Goal: Task Accomplishment & Management: Manage account settings

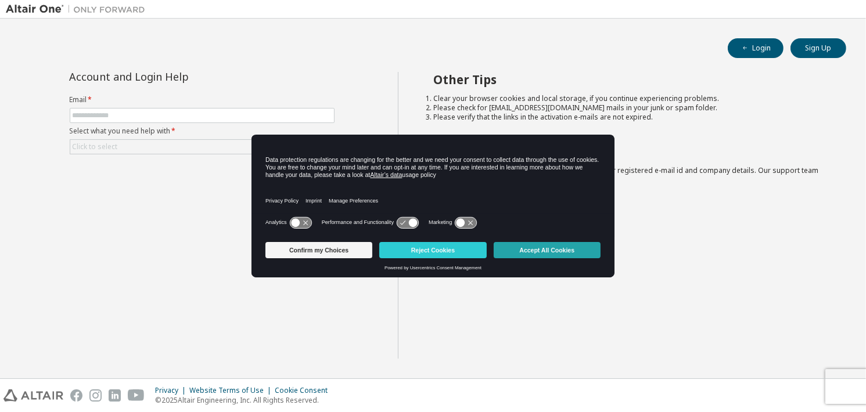
click at [560, 252] on button "Accept All Cookies" at bounding box center [547, 250] width 107 height 16
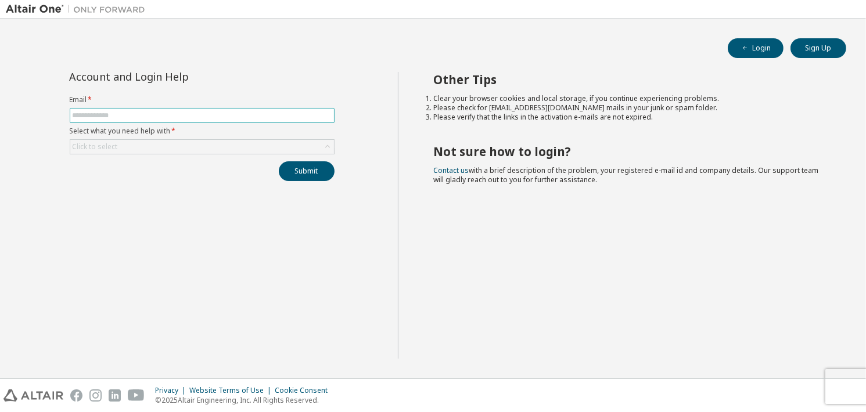
click at [199, 114] on input "text" at bounding box center [202, 115] width 259 height 9
type input "**********"
click at [174, 145] on div "Click to select" at bounding box center [202, 147] width 264 height 14
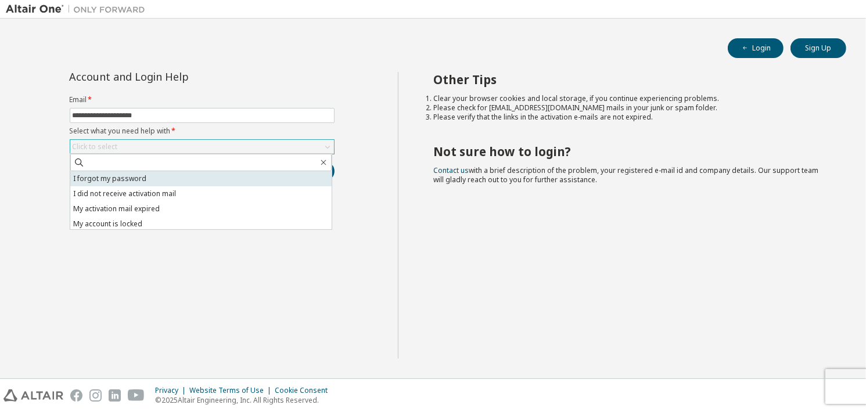
click at [162, 175] on li "I forgot my password" at bounding box center [200, 178] width 261 height 15
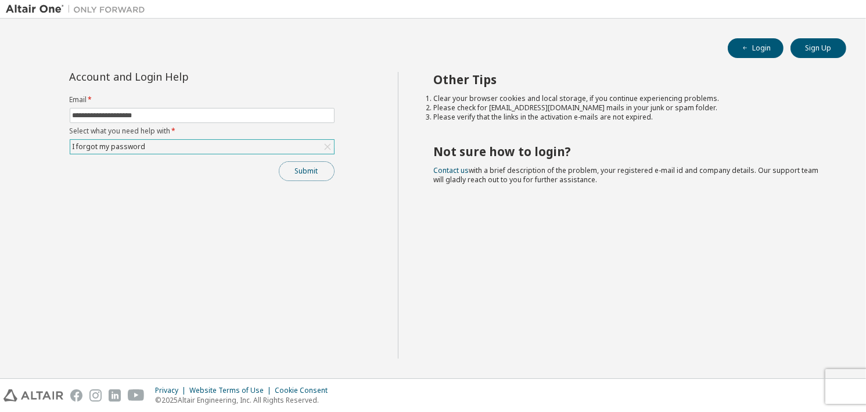
click at [299, 167] on button "Submit" at bounding box center [307, 171] width 56 height 20
click at [297, 177] on button "Submit" at bounding box center [307, 171] width 56 height 20
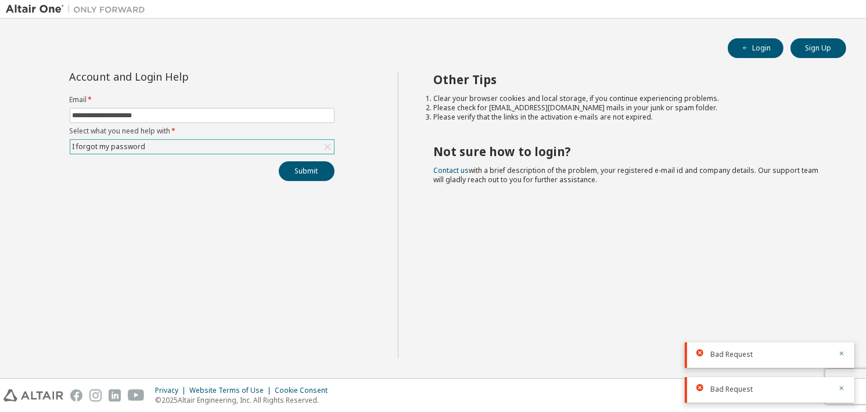
click at [172, 152] on div "I forgot my password" at bounding box center [202, 147] width 264 height 14
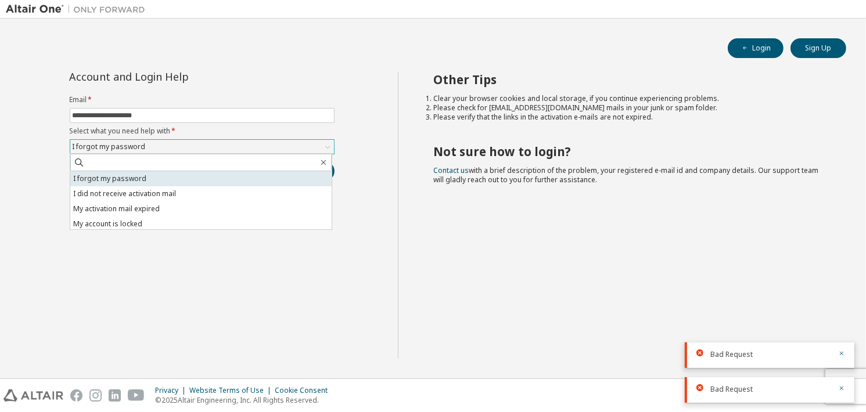
click at [163, 177] on li "I forgot my password" at bounding box center [200, 178] width 261 height 15
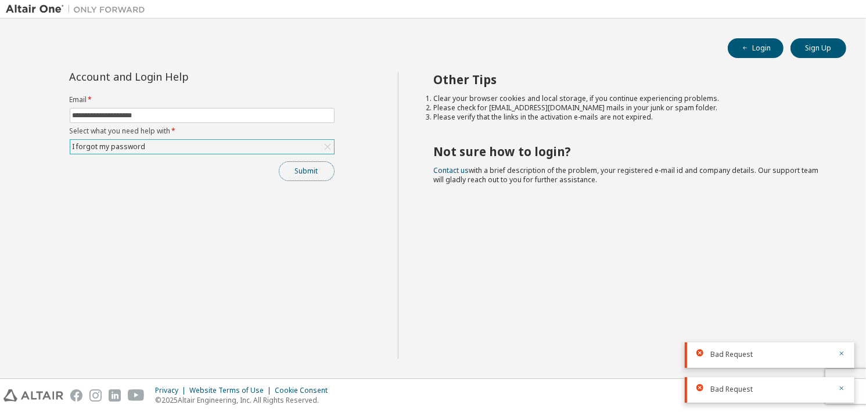
click at [286, 168] on button "Submit" at bounding box center [307, 171] width 56 height 20
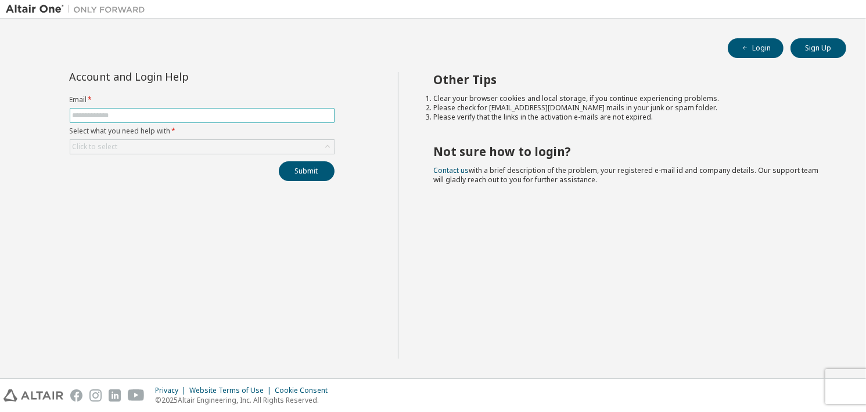
click at [211, 118] on input "text" at bounding box center [202, 115] width 259 height 9
type input "**********"
click at [202, 156] on div "**********" at bounding box center [202, 126] width 279 height 109
click at [202, 147] on div "Click to select" at bounding box center [202, 147] width 264 height 14
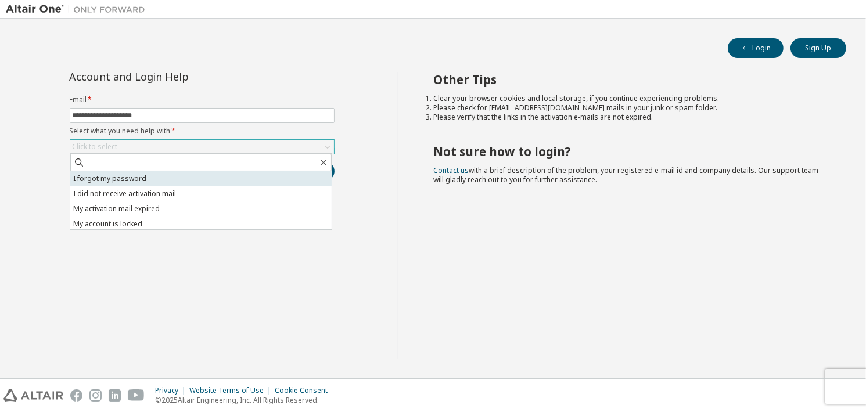
click at [196, 177] on li "I forgot my password" at bounding box center [200, 178] width 261 height 15
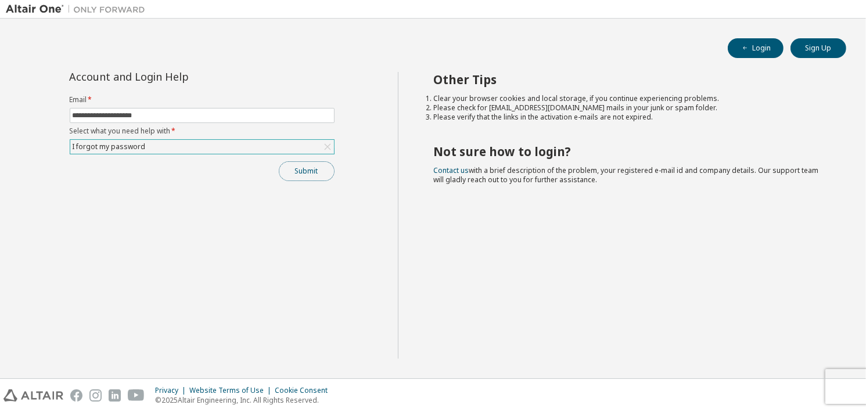
click at [315, 175] on button "Submit" at bounding box center [307, 171] width 56 height 20
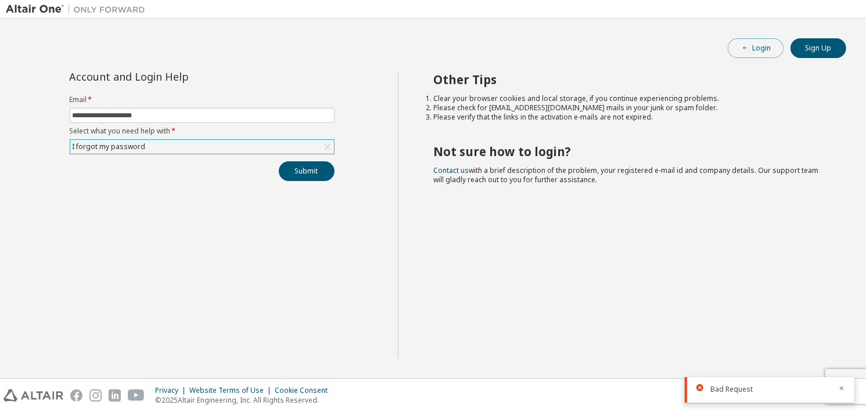
click at [754, 42] on button "Login" at bounding box center [756, 48] width 56 height 20
